Goal: Task Accomplishment & Management: Use online tool/utility

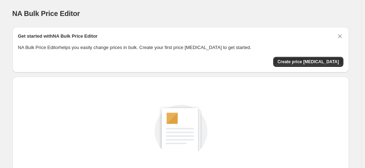
scroll to position [71, 0]
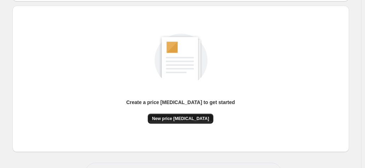
click at [187, 119] on span "New price [MEDICAL_DATA]" at bounding box center [180, 119] width 57 height 6
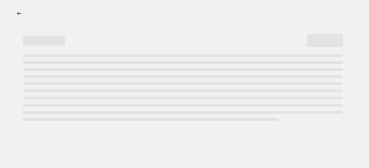
select select "percentage"
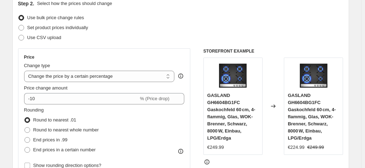
scroll to position [142, 0]
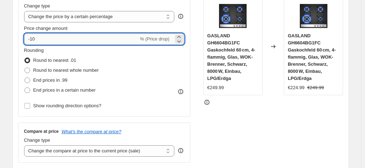
click at [36, 39] on input "-10" at bounding box center [81, 38] width 115 height 11
drag, startPoint x: 36, startPoint y: 37, endPoint x: 32, endPoint y: 45, distance: 8.9
click at [32, 45] on div "Price Change type Change the price to a certain amount Change the price by a ce…" at bounding box center [104, 53] width 161 height 116
type input "-25"
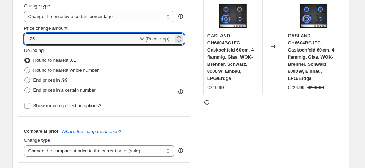
drag, startPoint x: 226, startPoint y: 86, endPoint x: 147, endPoint y: 78, distance: 79.5
click at [220, 86] on div "€249.99" at bounding box center [233, 87] width 51 height 7
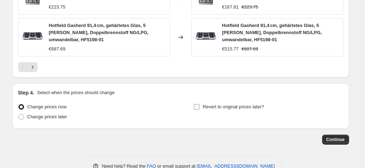
scroll to position [565, 0]
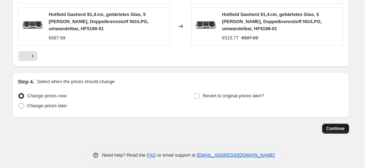
click at [342, 126] on span "Continue" at bounding box center [336, 129] width 18 height 6
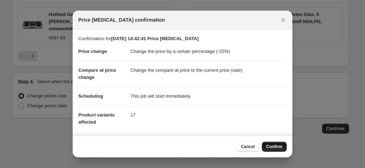
click at [281, 150] on button "Confirm" at bounding box center [274, 147] width 25 height 10
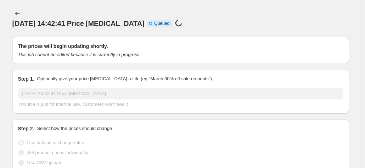
scroll to position [565, 0]
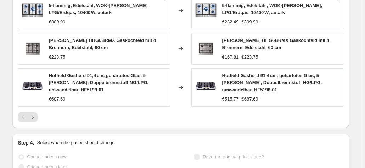
select select "percentage"
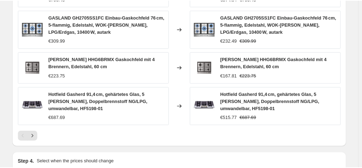
scroll to position [0, 0]
